Goal: Navigation & Orientation: Find specific page/section

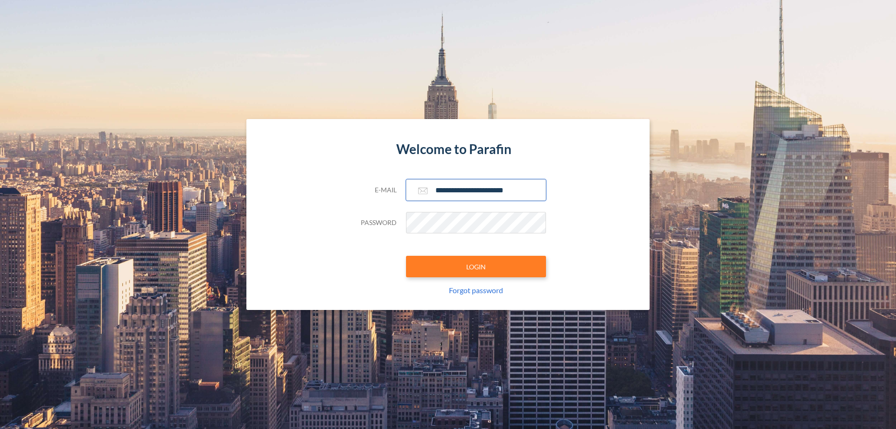
type input "**********"
click at [476, 266] on button "LOGIN" at bounding box center [476, 266] width 140 height 21
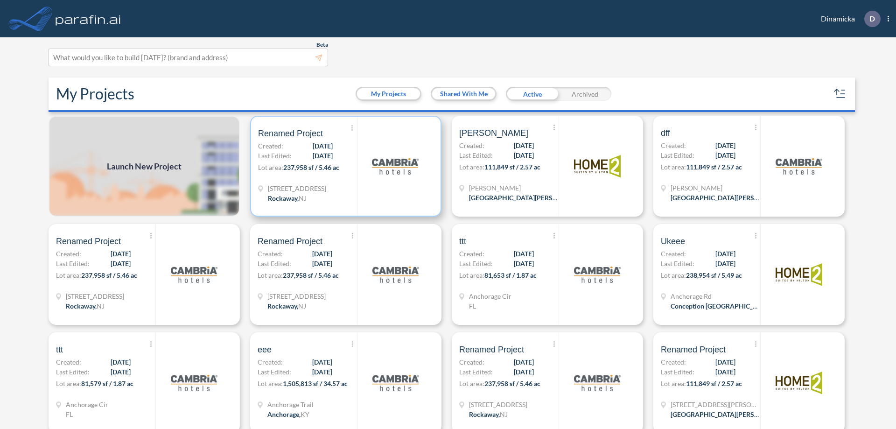
scroll to position [2, 0]
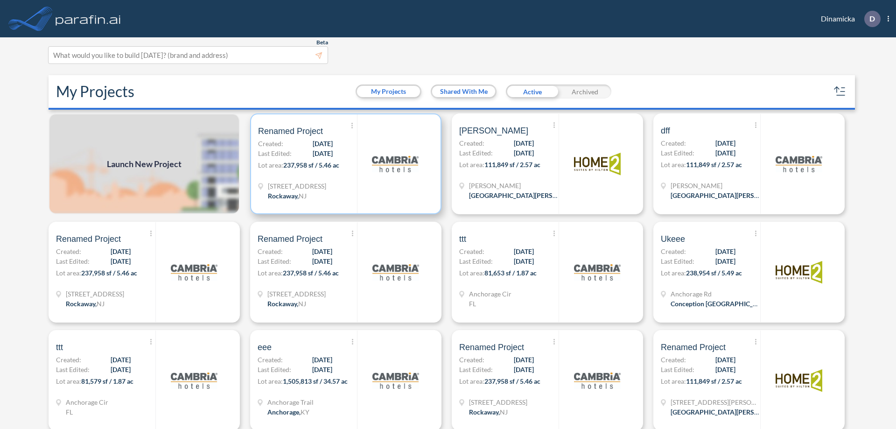
click at [344, 164] on p "Lot area: 237,958 sf / 5.46 ac" at bounding box center [307, 167] width 99 height 14
